Goal: Task Accomplishment & Management: Manage account settings

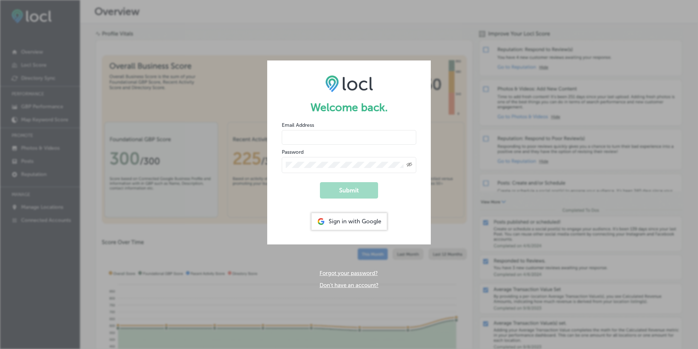
type input "[EMAIL_ADDRESS][DOMAIN_NAME]"
click at [345, 194] on button "Submit" at bounding box center [349, 190] width 58 height 16
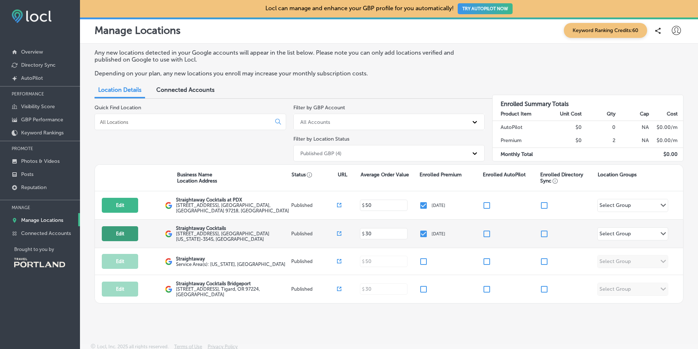
click at [120, 238] on button "Edit" at bounding box center [120, 233] width 36 height 15
select select "US"
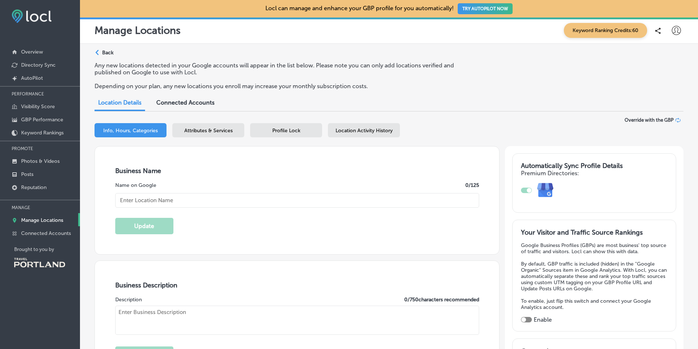
type textarea "Meticulously crafted cocktails, ready for any occasion. Our drinks pay respect …"
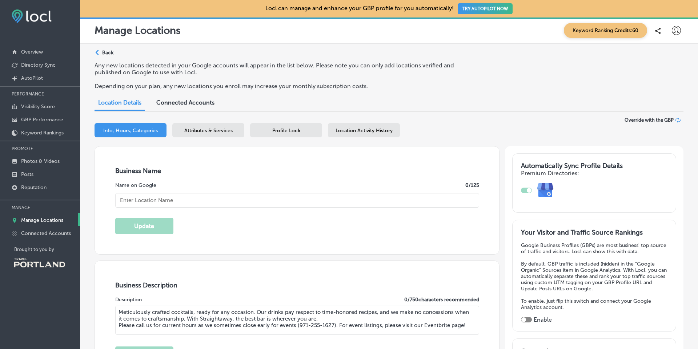
type input "[STREET_ADDRESS]"
type input "[GEOGRAPHIC_DATA]"
type input "97214-3545"
type input "US"
type input "[EMAIL_ADDRESS][DOMAIN_NAME]"
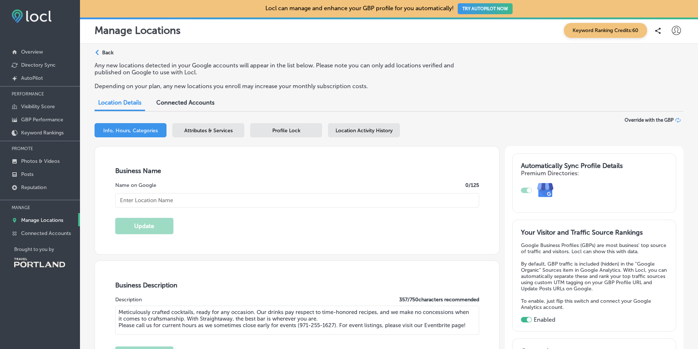
type input "[URL][DOMAIN_NAME]"
checkbox input "true"
type input "[URL][DOMAIN_NAME]"
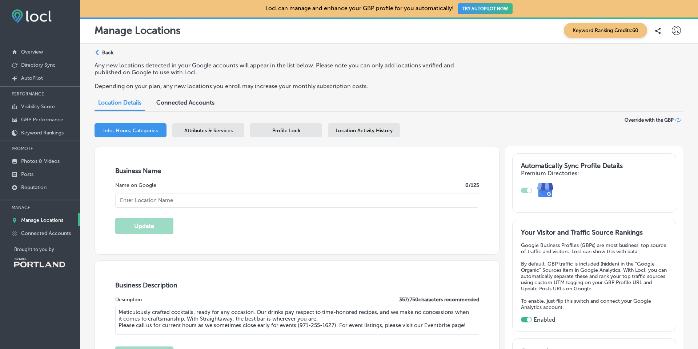
type input "Straightaway Cocktails"
type input "[PHONE_NUMBER]"
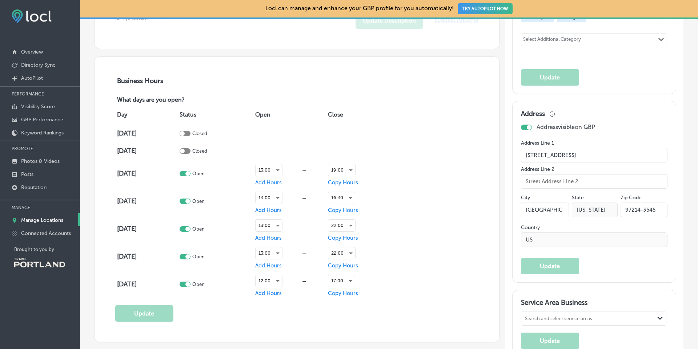
scroll to position [466, 0]
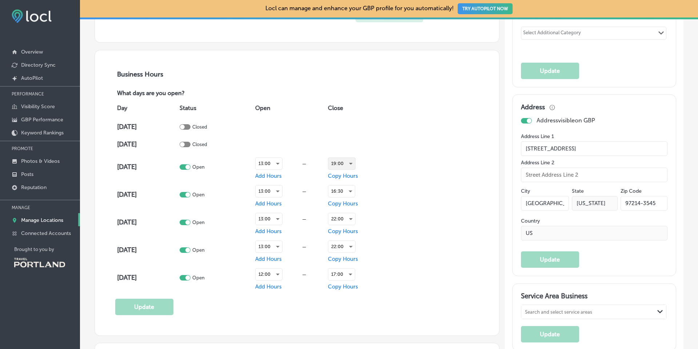
click at [339, 161] on div "19:00" at bounding box center [342, 164] width 27 height 12
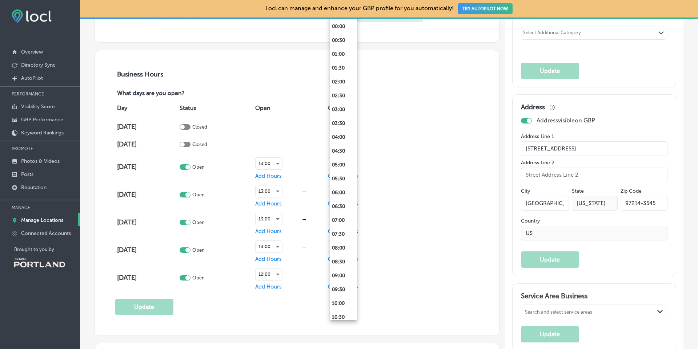
scroll to position [378, 0]
click at [339, 105] on li "16:30" at bounding box center [343, 105] width 27 height 14
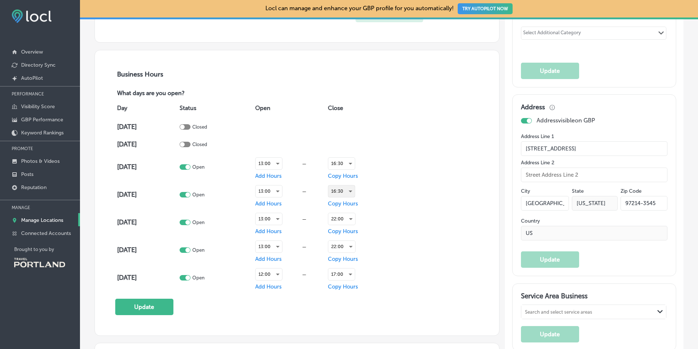
click at [345, 191] on div "16:30" at bounding box center [342, 191] width 27 height 12
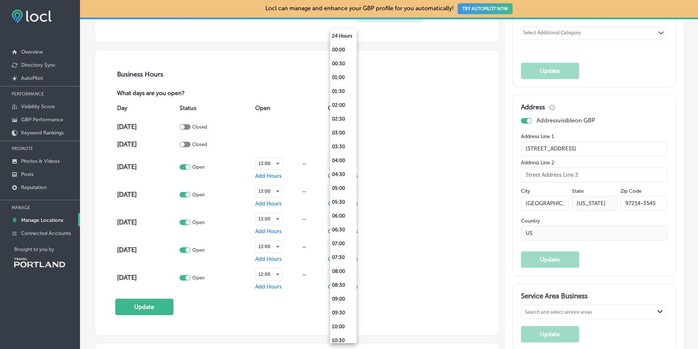
scroll to position [320, 0]
click at [340, 283] on li "20:00" at bounding box center [343, 283] width 27 height 14
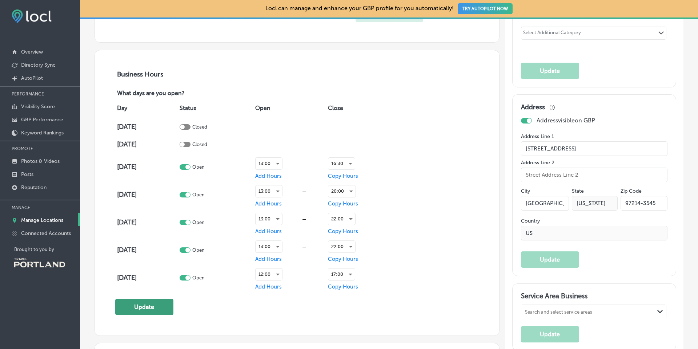
click at [140, 309] on button "Update" at bounding box center [144, 306] width 58 height 16
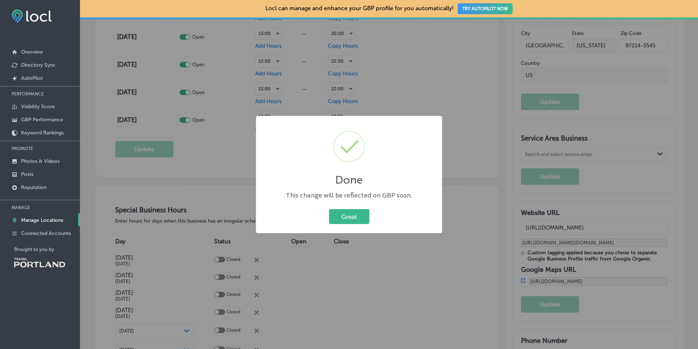
scroll to position [651, 0]
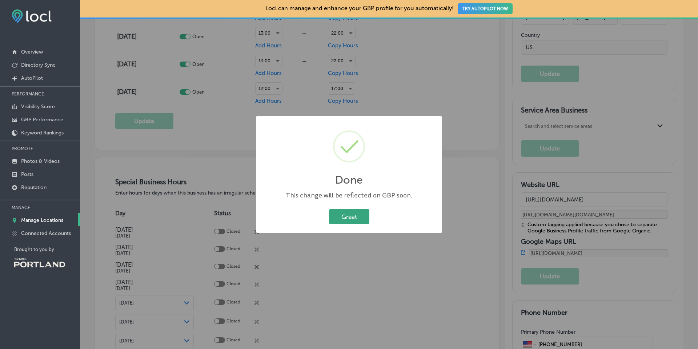
click at [358, 212] on button "Great" at bounding box center [349, 216] width 40 height 15
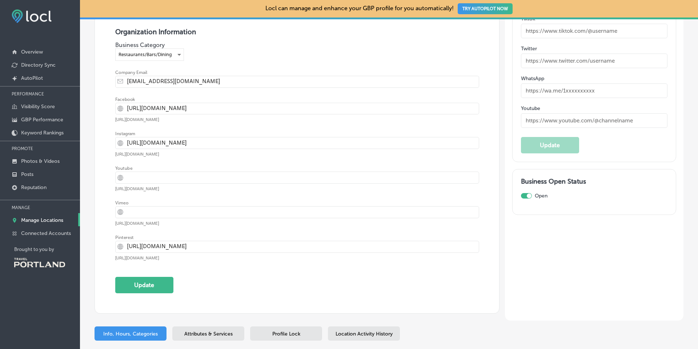
scroll to position [1319, 0]
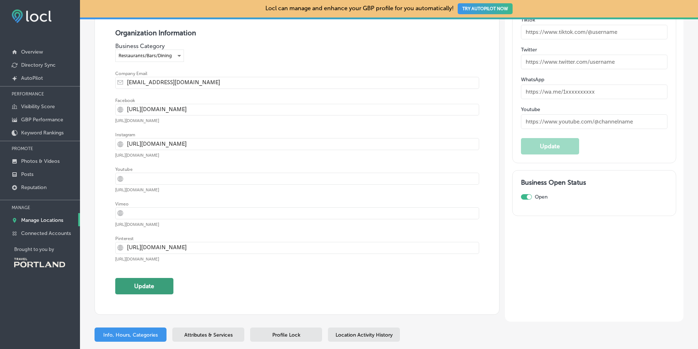
click at [155, 287] on button "Update" at bounding box center [144, 286] width 58 height 16
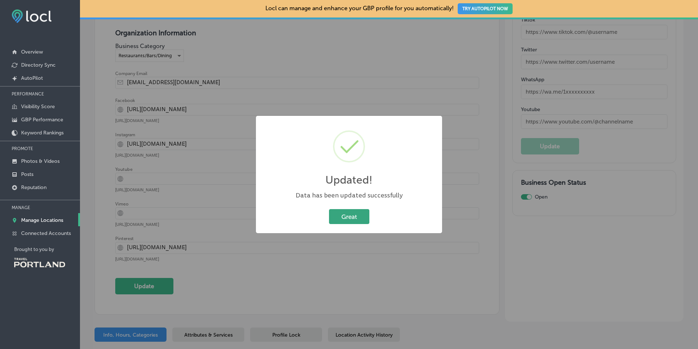
click at [345, 210] on button "Great" at bounding box center [349, 216] width 40 height 15
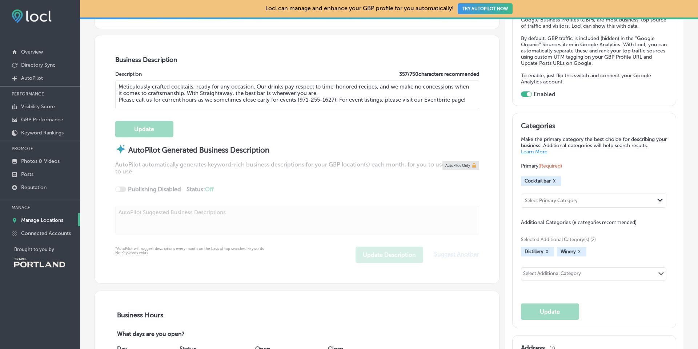
scroll to position [93, 0]
